Goal: Transaction & Acquisition: Purchase product/service

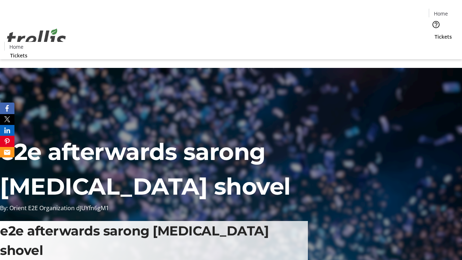
click at [435, 33] on span "Tickets" at bounding box center [443, 37] width 17 height 8
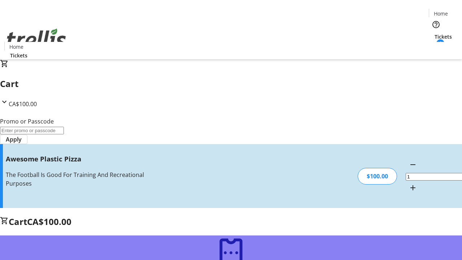
type input "FREE"
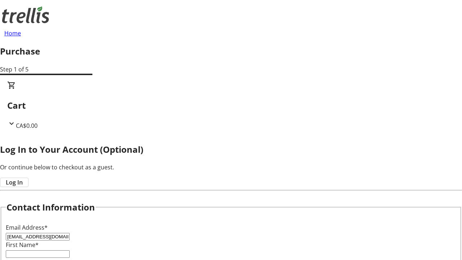
type input "[EMAIL_ADDRESS][DOMAIN_NAME]"
type input "[PERSON_NAME]"
